Goal: Information Seeking & Learning: Find specific fact

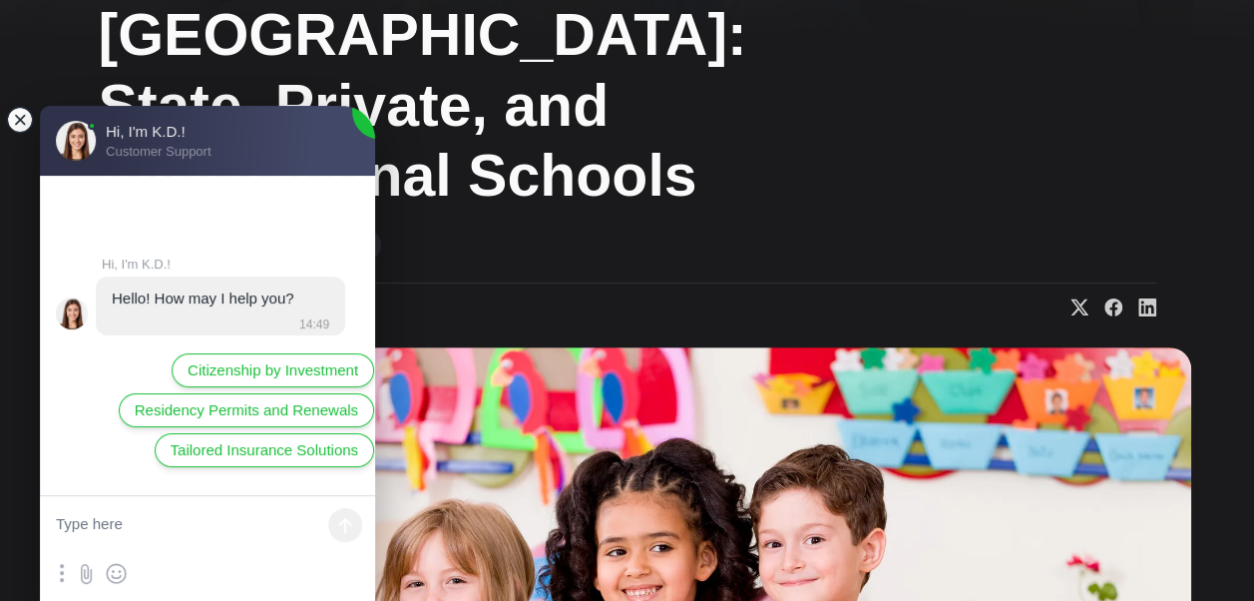
click at [24, 123] on jdiv at bounding box center [20, 120] width 28 height 28
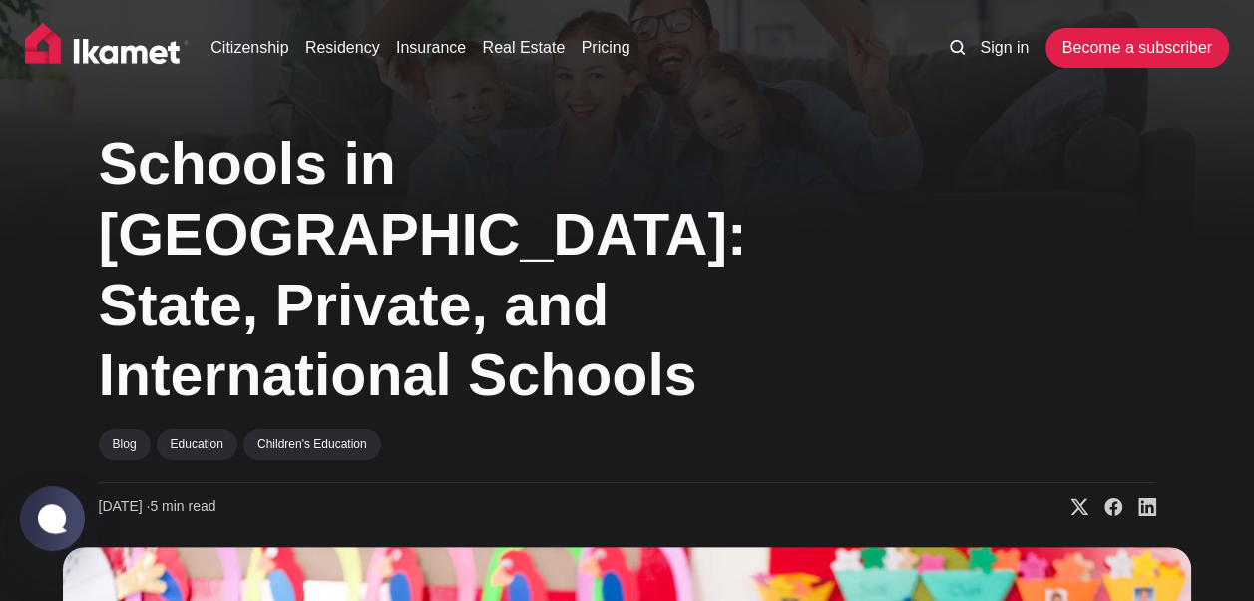
click at [954, 46] on icon at bounding box center [957, 47] width 15 height 15
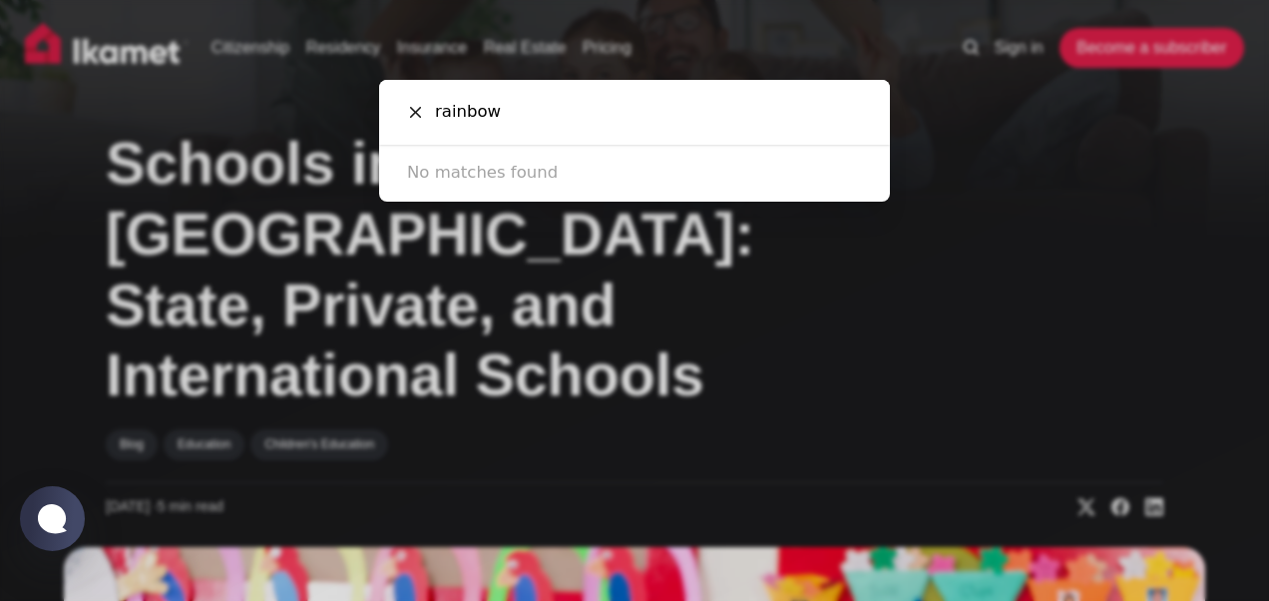
type input "rainbow"
click at [412, 104] on div at bounding box center [415, 112] width 16 height 16
click at [413, 112] on icon at bounding box center [415, 112] width 11 height 11
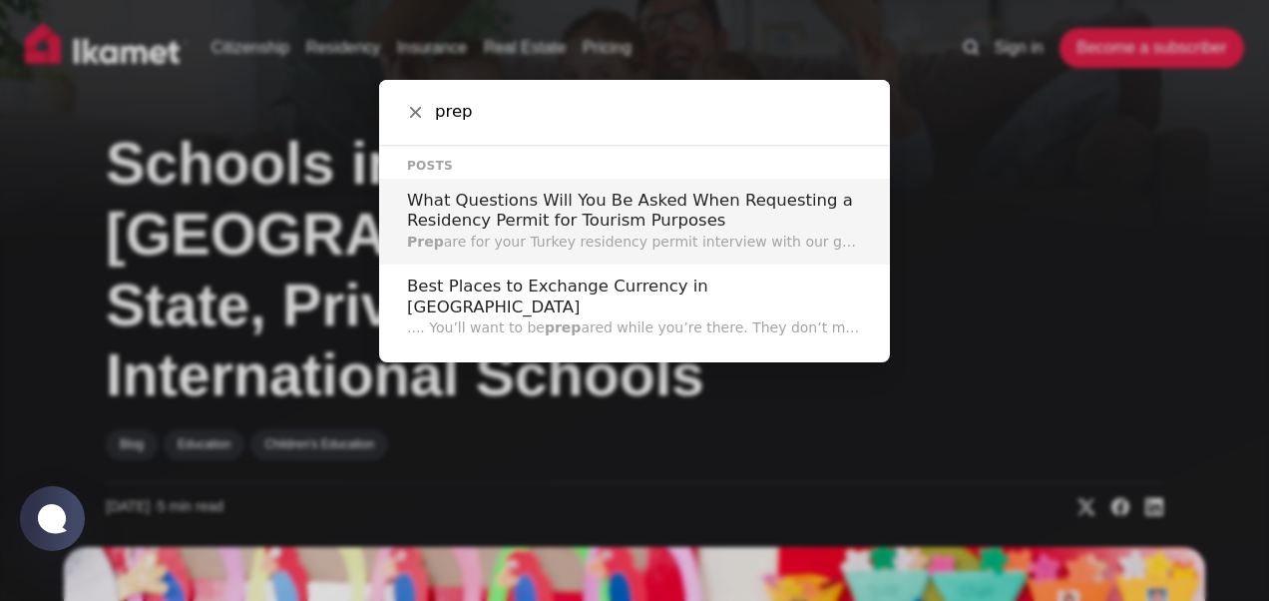
type input "prep"
click at [419, 112] on icon at bounding box center [415, 112] width 11 height 11
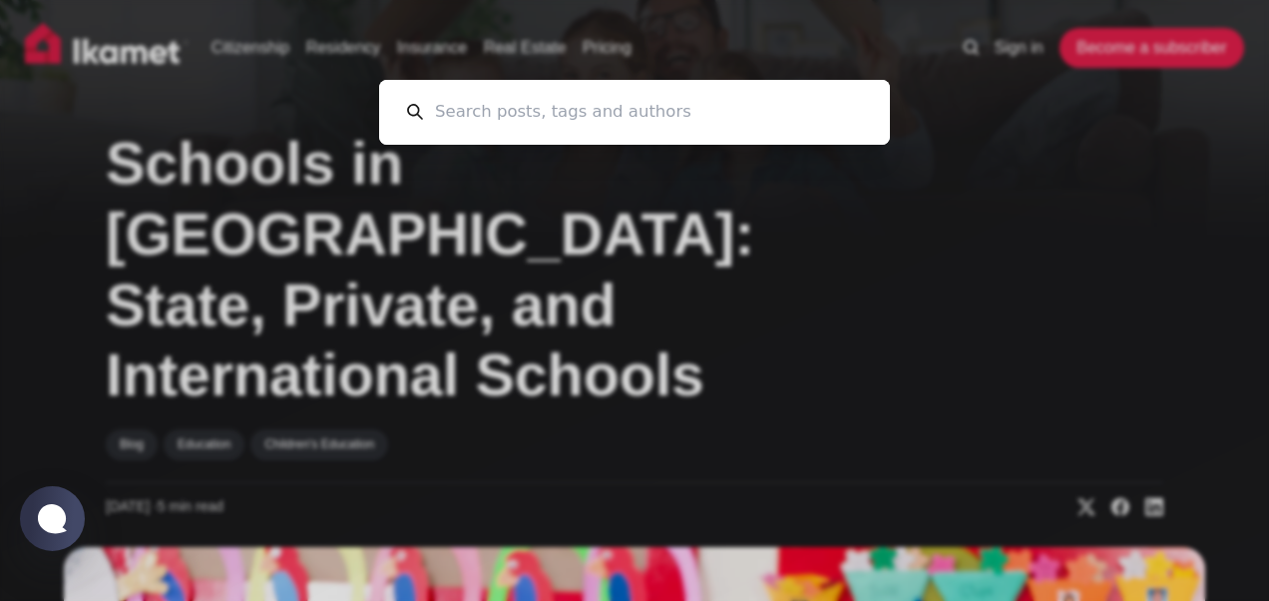
click at [294, 132] on div "Cancel" at bounding box center [634, 300] width 1269 height 601
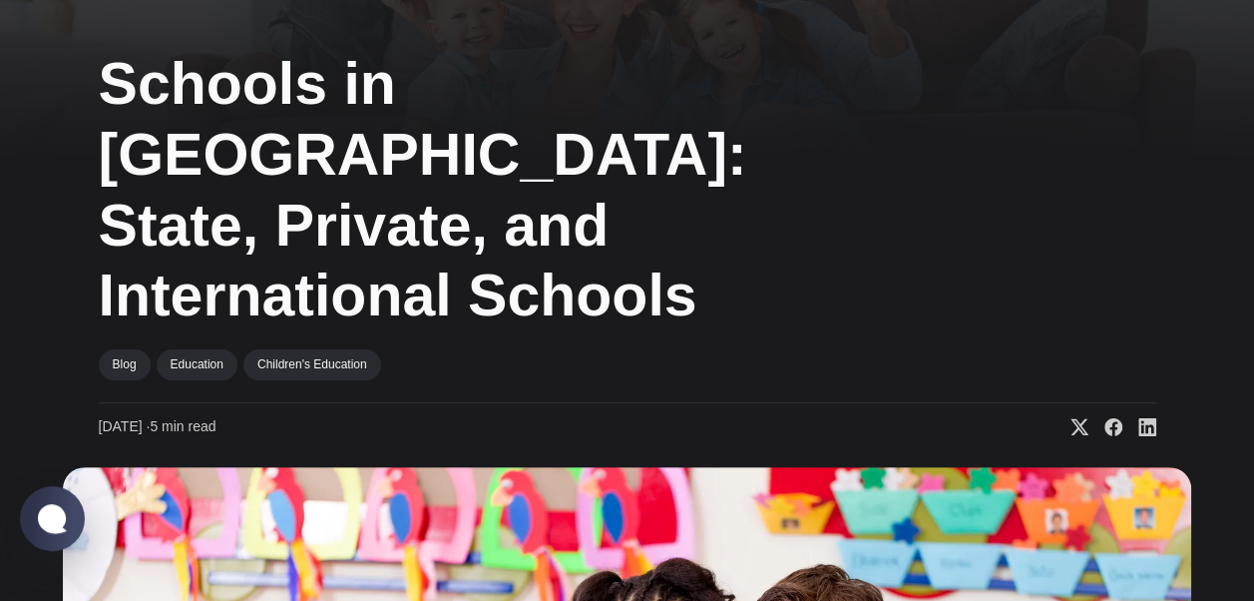
scroll to position [299, 0]
